Goal: Task Accomplishment & Management: Complete application form

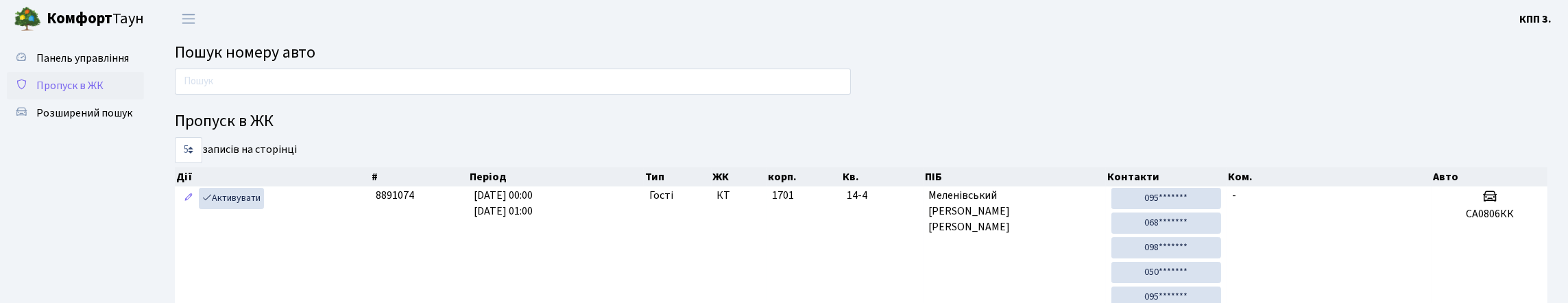
click at [72, 93] on span "Пропуск в ЖК" at bounding box center [69, 86] width 67 height 15
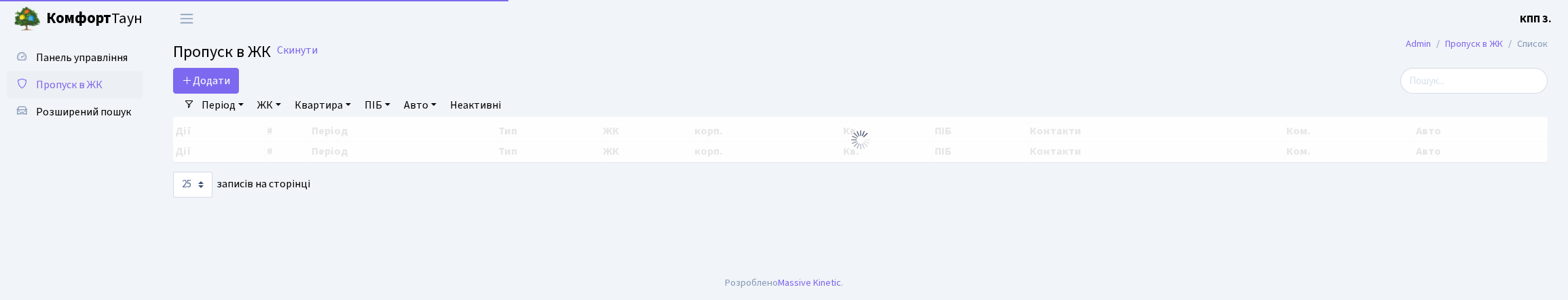
select select "25"
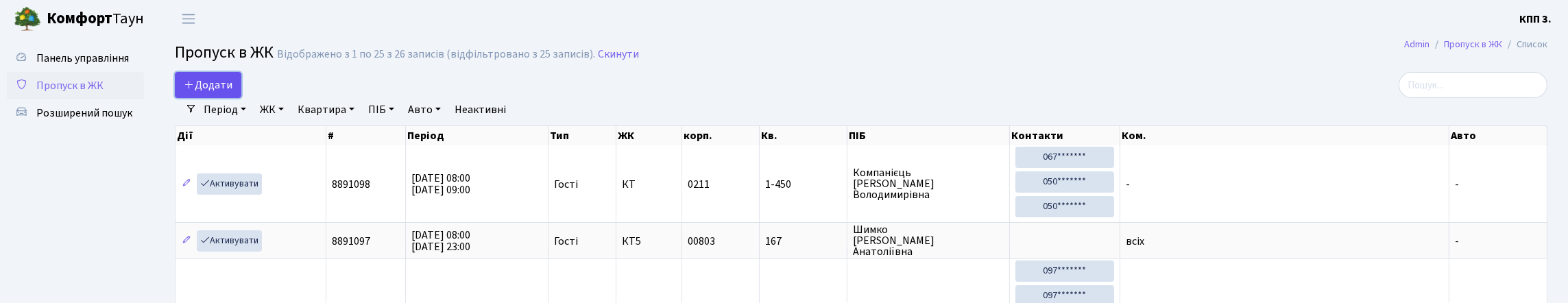
click at [187, 90] on icon at bounding box center [189, 84] width 11 height 11
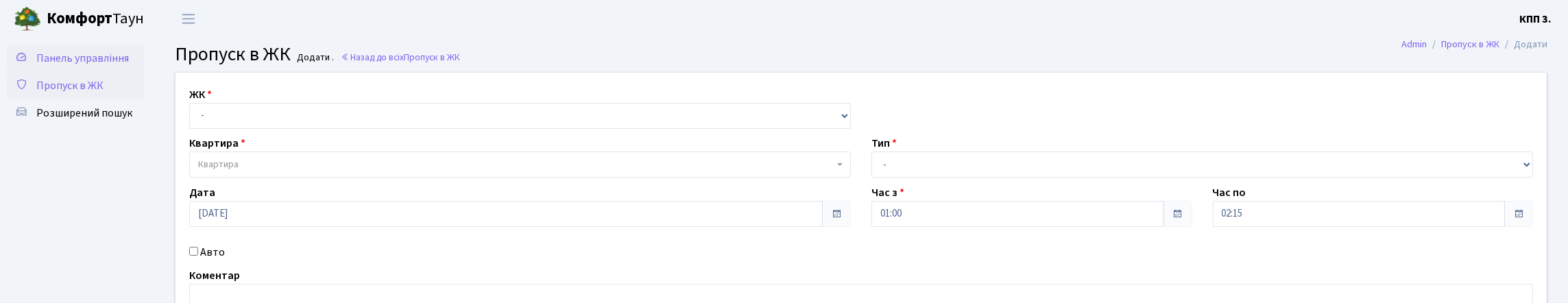
click at [50, 56] on span "Панель управління" at bounding box center [82, 58] width 92 height 15
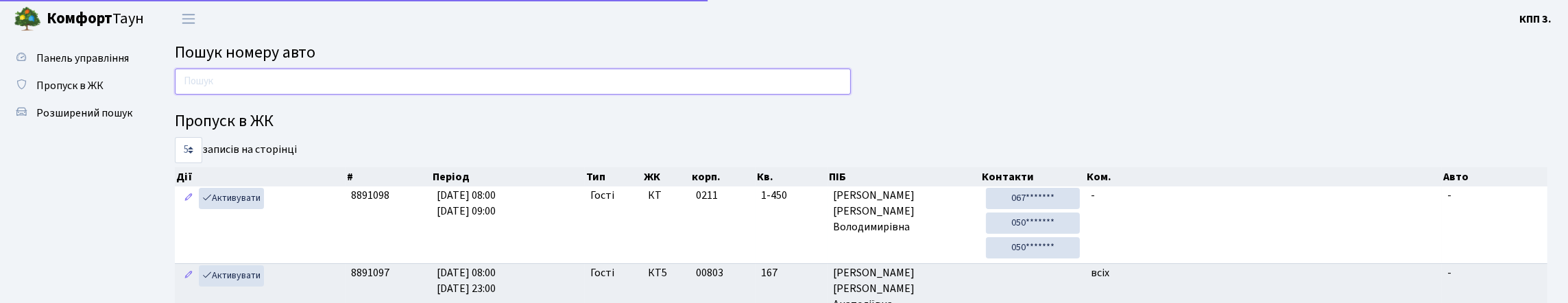
drag, startPoint x: 0, startPoint y: 0, endPoint x: 191, endPoint y: 96, distance: 213.8
click at [191, 95] on input "text" at bounding box center [512, 82] width 676 height 26
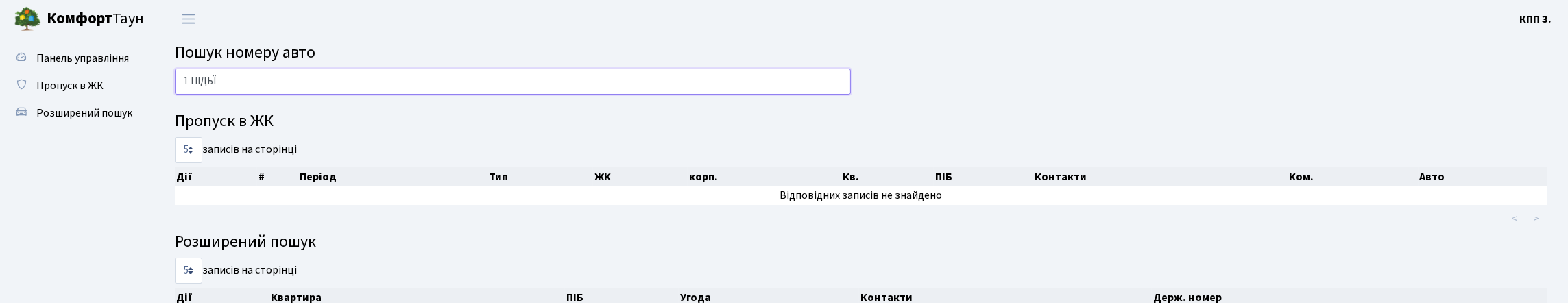
type input "1 ПІДЬ"
